Goal: Find specific page/section: Find specific page/section

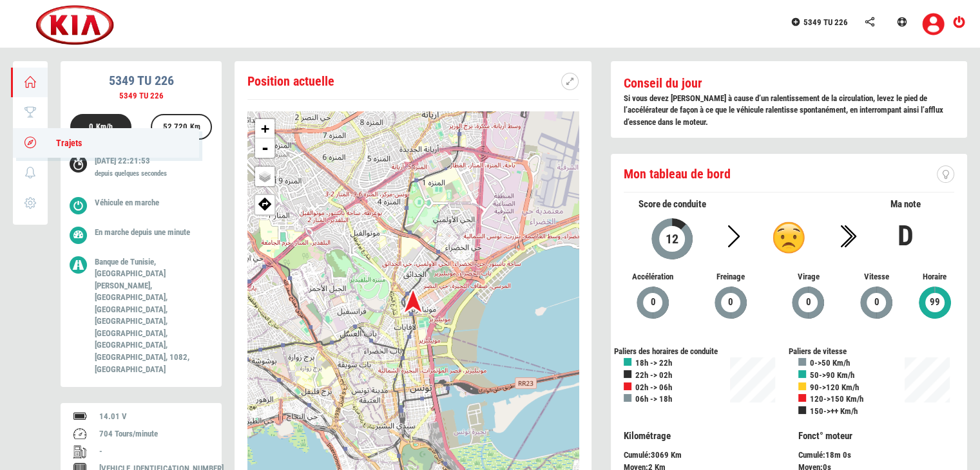
click at [33, 139] on icon at bounding box center [30, 142] width 15 height 9
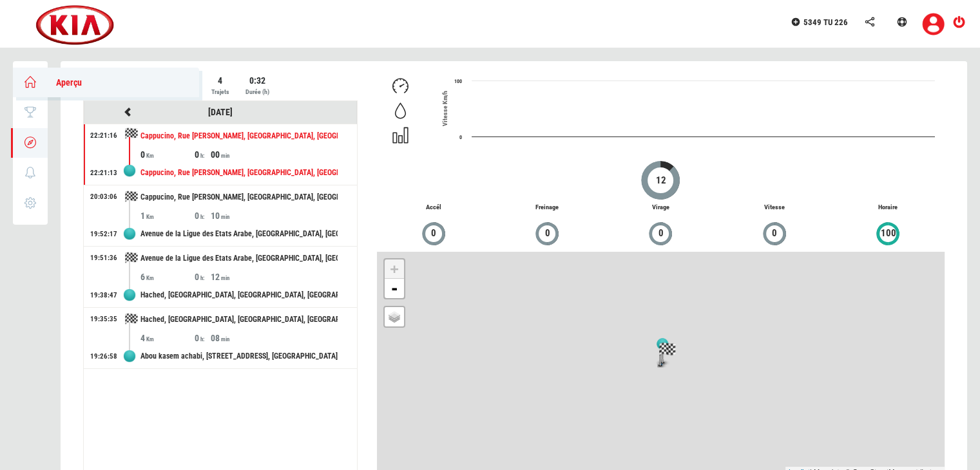
click at [29, 82] on icon at bounding box center [30, 81] width 15 height 9
